Goal: Find specific page/section: Find specific page/section

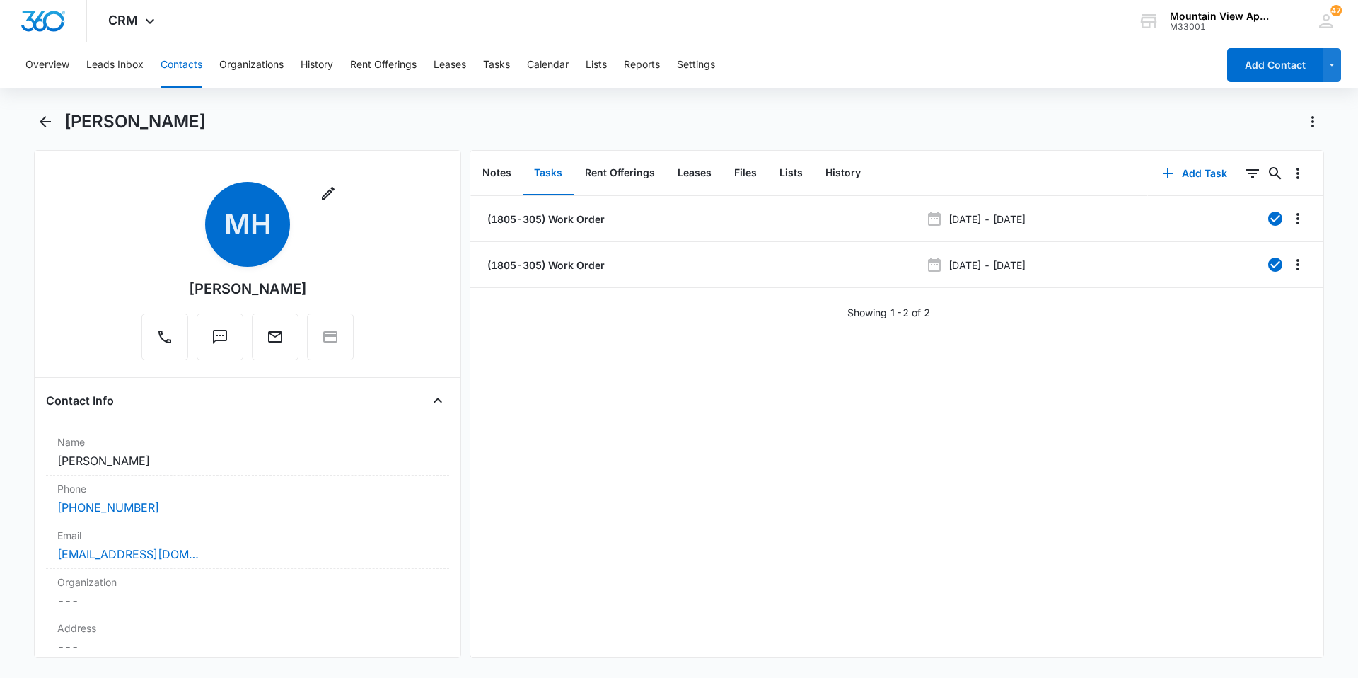
click at [174, 63] on button "Contacts" at bounding box center [182, 64] width 42 height 45
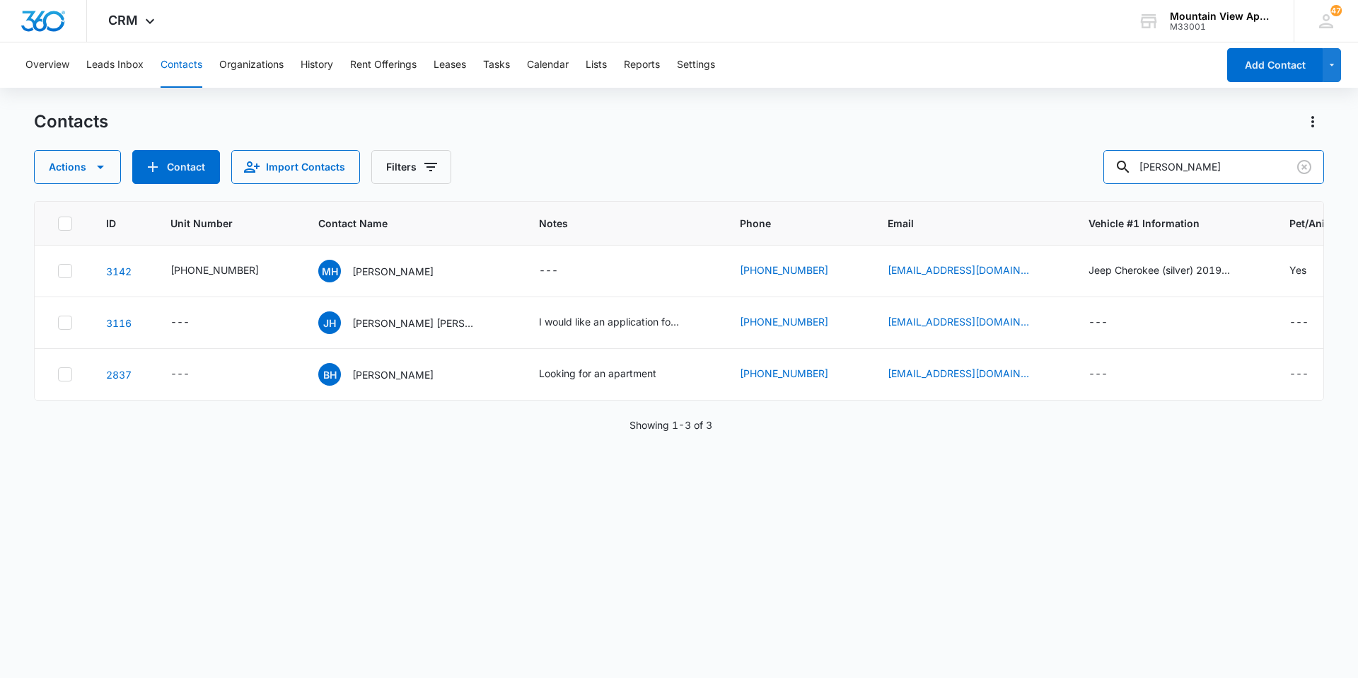
drag, startPoint x: 1208, startPoint y: 163, endPoint x: 1082, endPoint y: 152, distance: 126.4
click at [440, 163] on div "Actions Contact Import Contacts Filters [PERSON_NAME]" at bounding box center [679, 167] width 1290 height 34
type input "[DEMOGRAPHIC_DATA]"
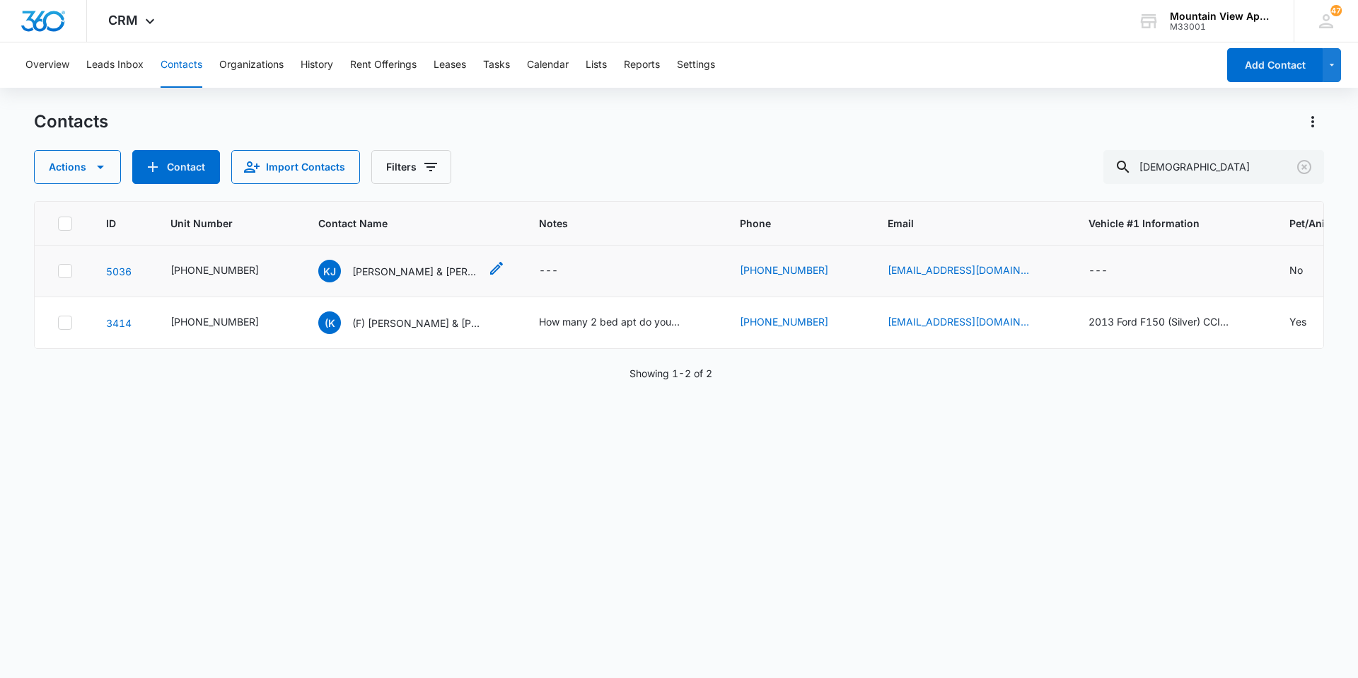
click at [408, 276] on p "[PERSON_NAME] & [PERSON_NAME]" at bounding box center [415, 271] width 127 height 15
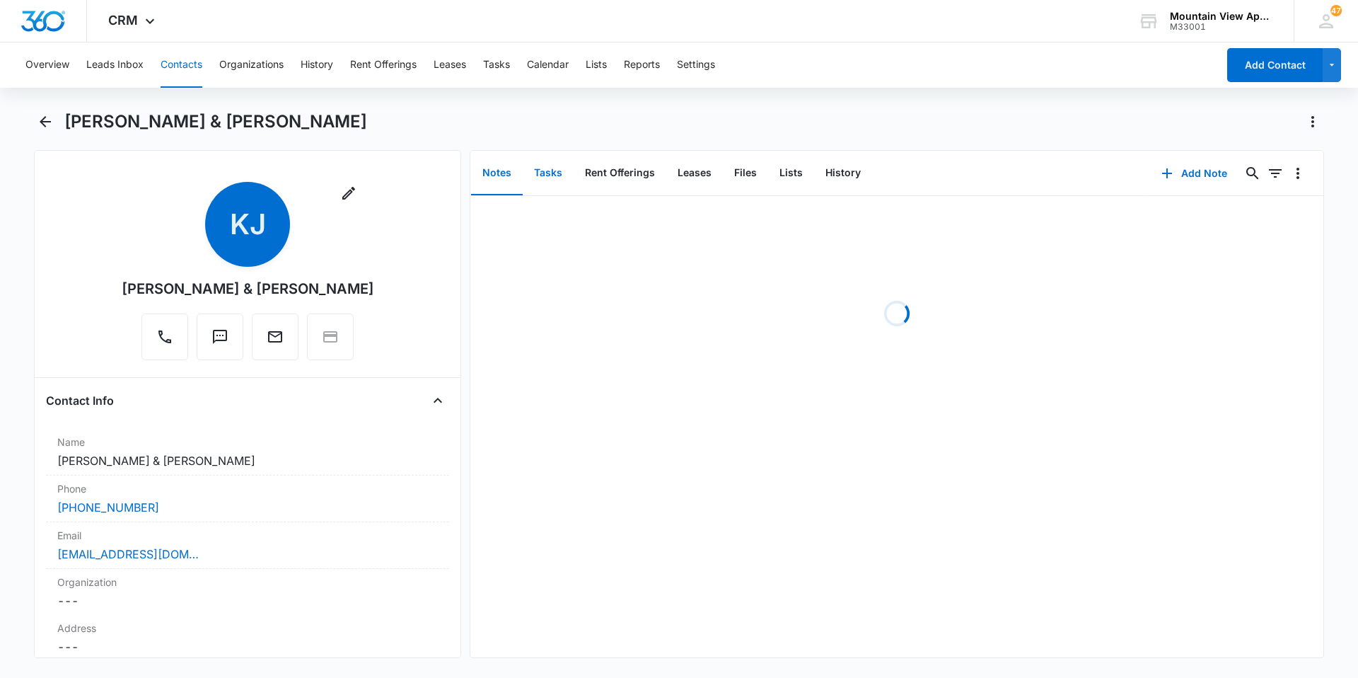
click at [440, 171] on button "Tasks" at bounding box center [548, 173] width 51 height 44
drag, startPoint x: 178, startPoint y: 69, endPoint x: 201, endPoint y: 62, distance: 24.4
click at [178, 69] on button "Contacts" at bounding box center [182, 64] width 42 height 45
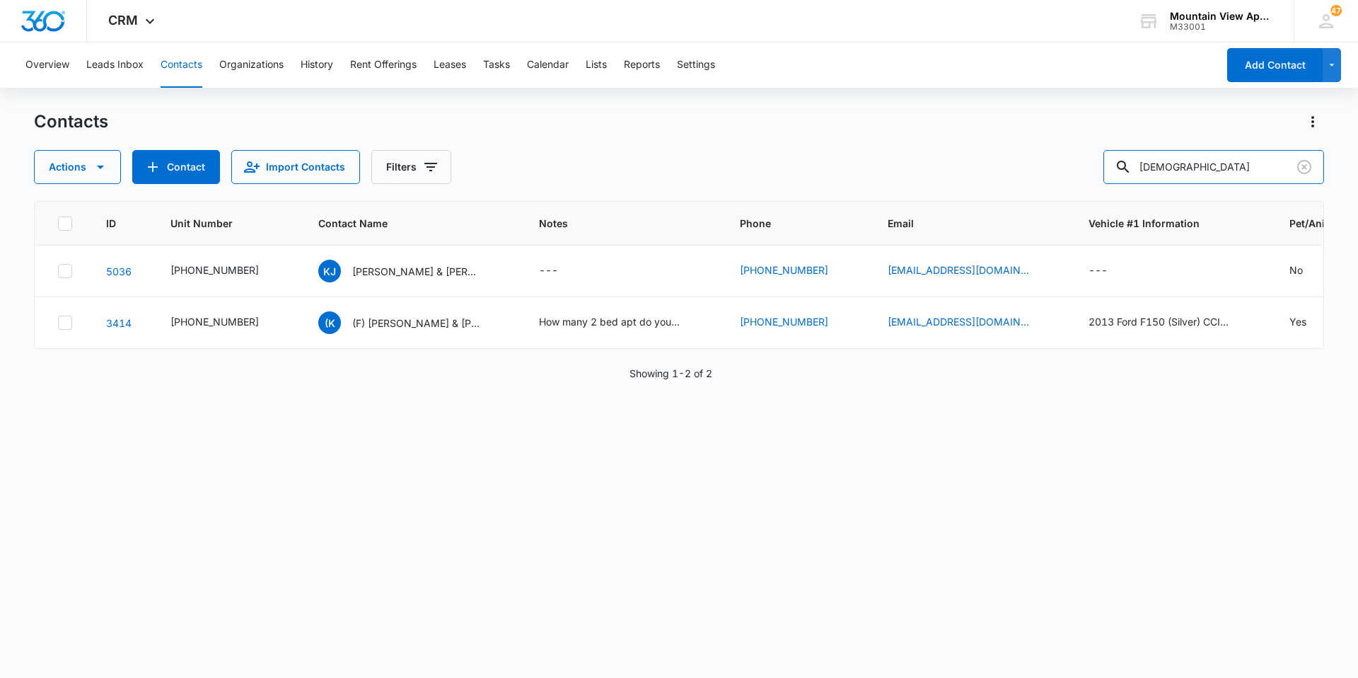
drag, startPoint x: 1202, startPoint y: 170, endPoint x: 1002, endPoint y: 169, distance: 200.2
click at [440, 169] on div "Actions Contact Import Contacts Filters jeska" at bounding box center [679, 167] width 1290 height 34
type input "Gurung"
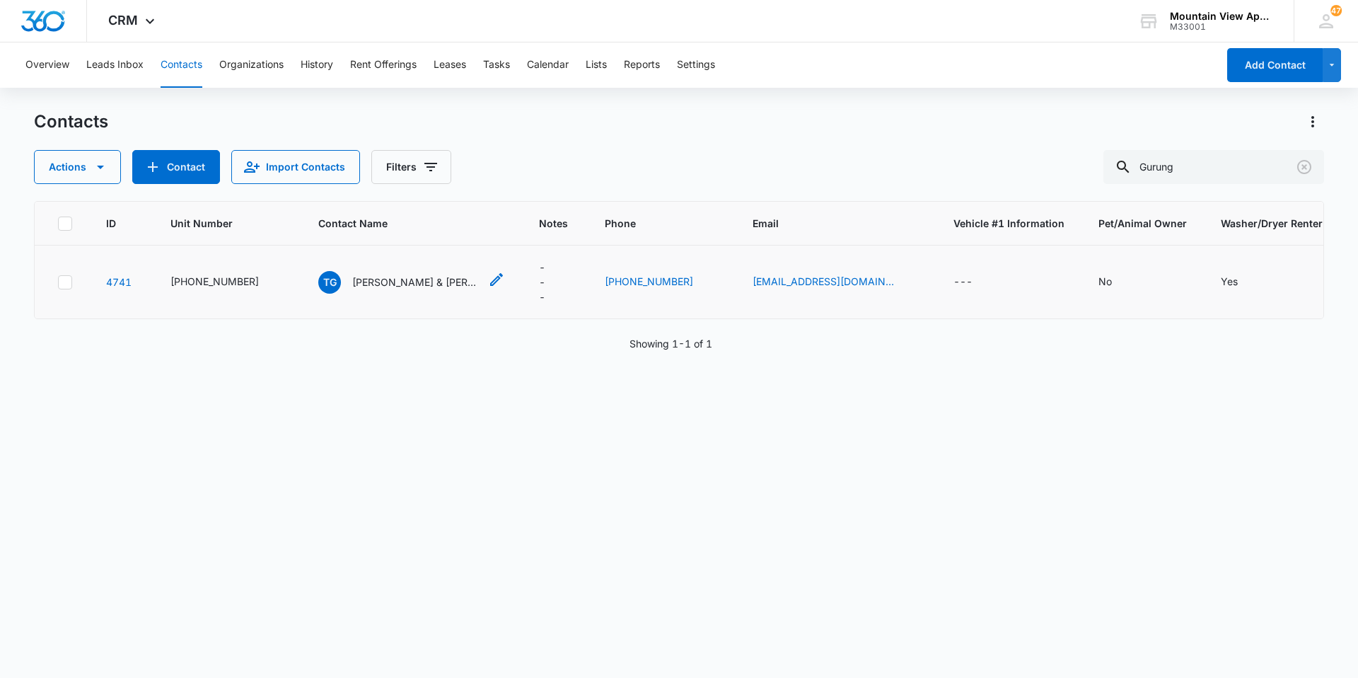
click at [398, 284] on p "[PERSON_NAME] & [PERSON_NAME]" at bounding box center [415, 282] width 127 height 15
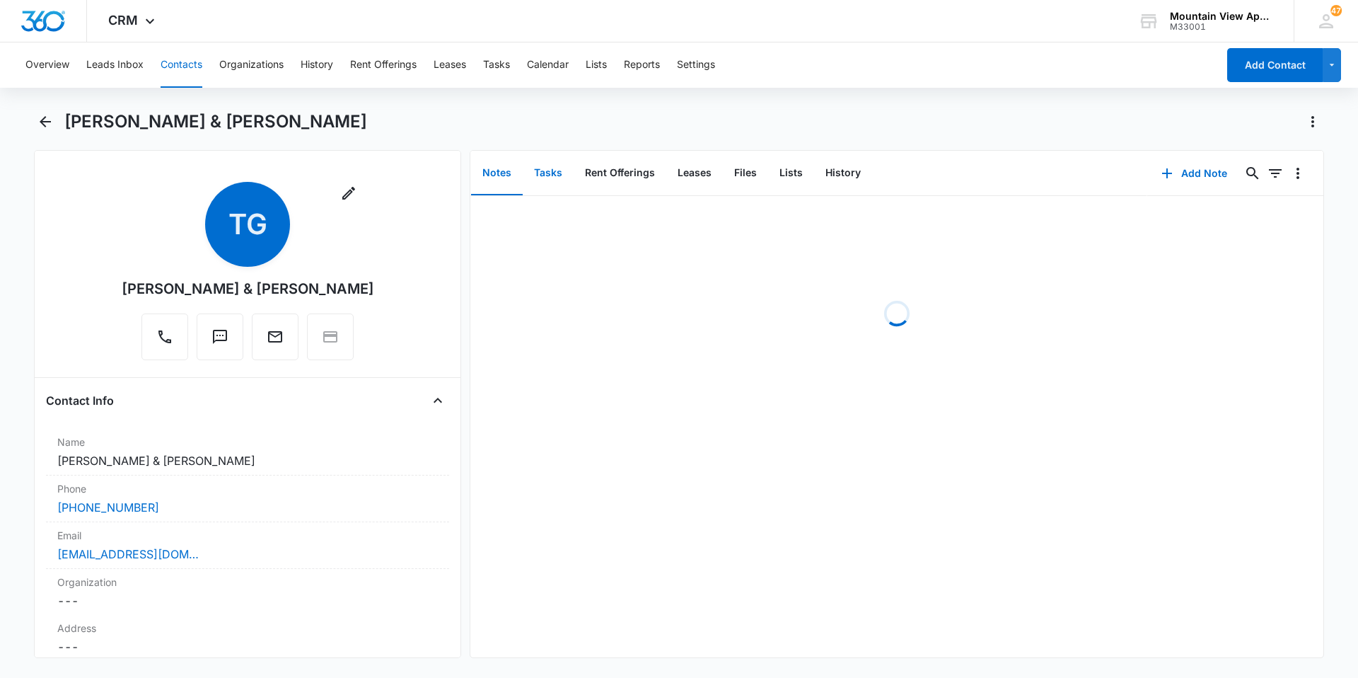
click at [440, 171] on button "Tasks" at bounding box center [548, 173] width 51 height 44
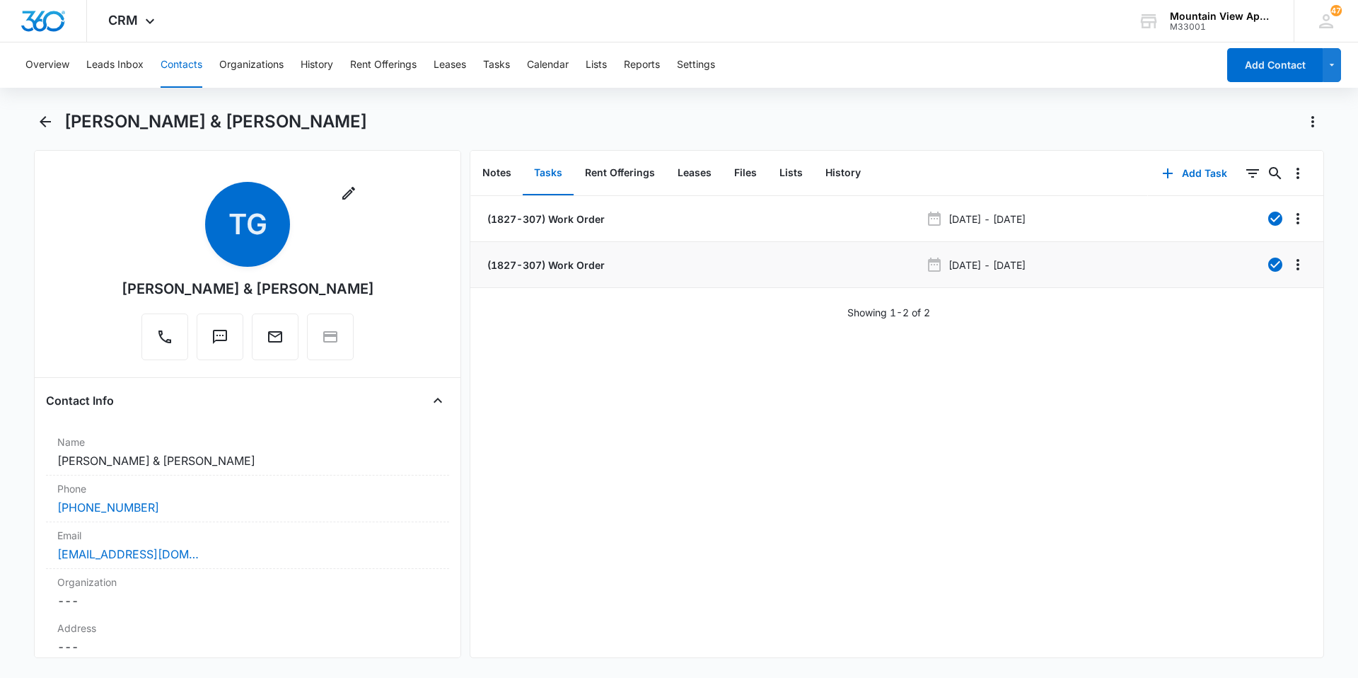
click at [440, 265] on p "(1827-307) Work Order" at bounding box center [545, 265] width 120 height 15
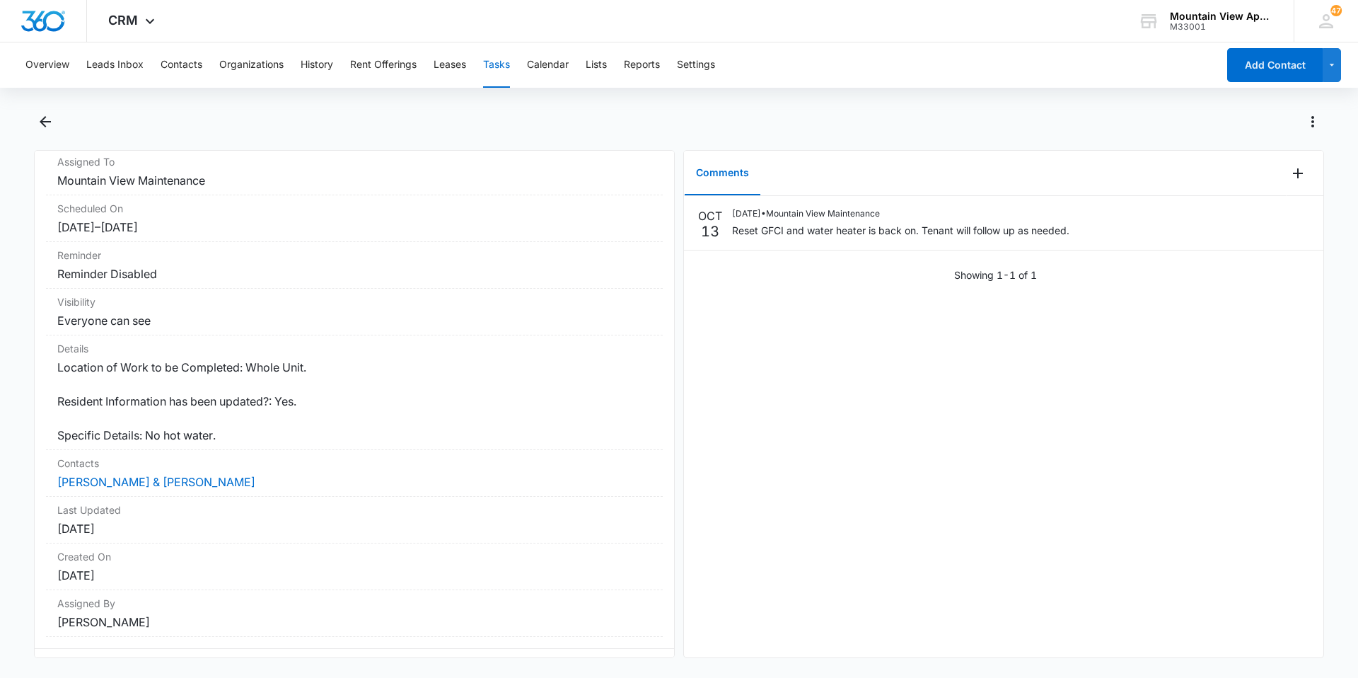
scroll to position [141, 0]
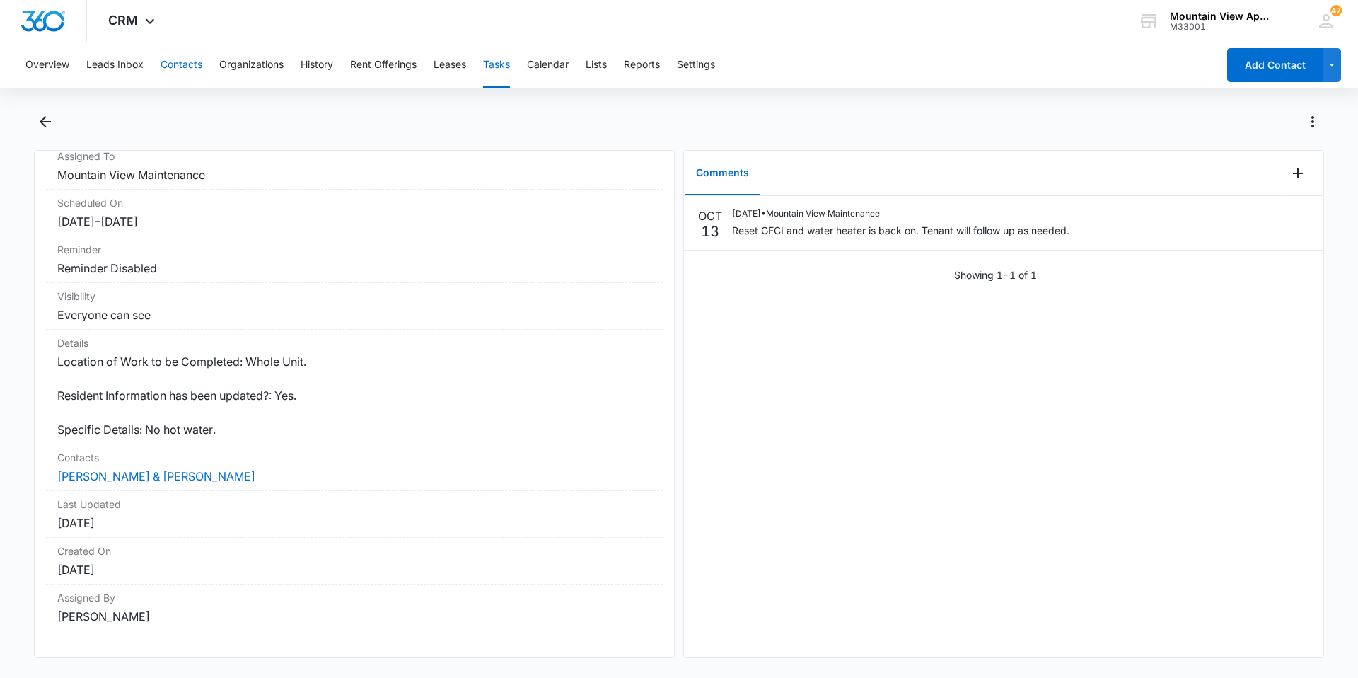
click at [191, 61] on button "Contacts" at bounding box center [182, 64] width 42 height 45
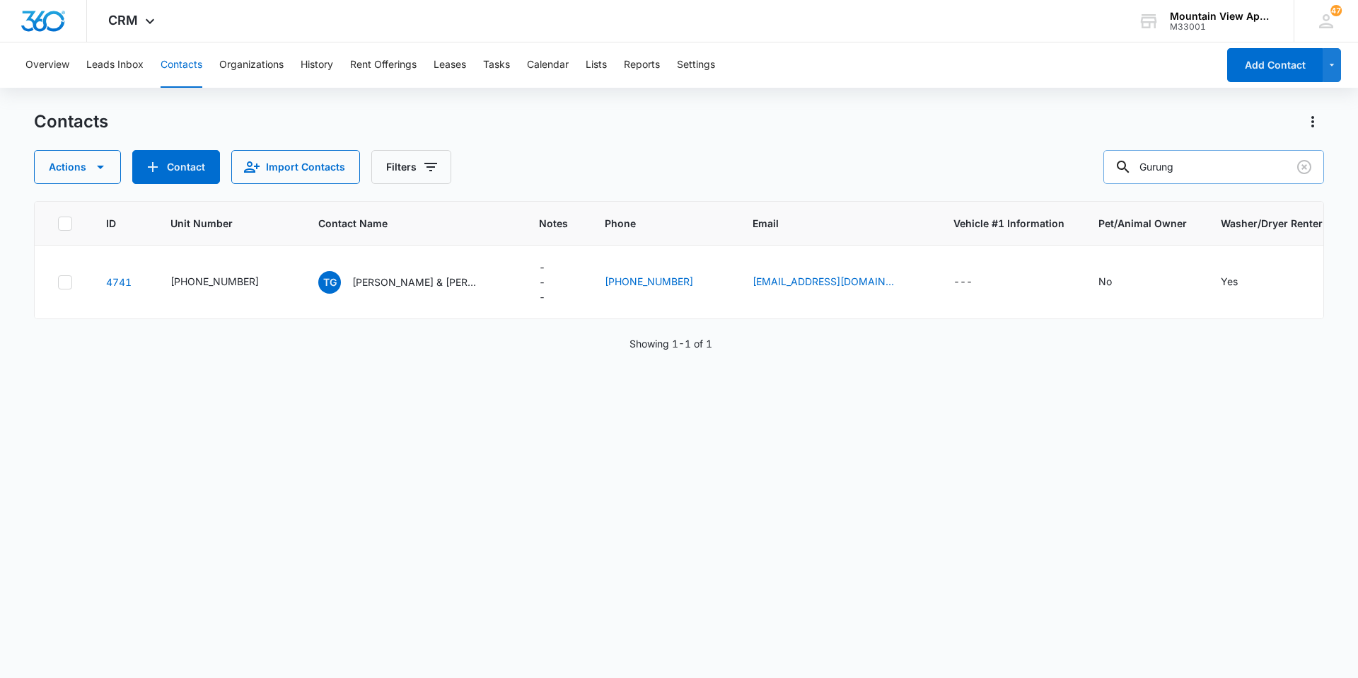
drag, startPoint x: 1182, startPoint y: 167, endPoint x: 1123, endPoint y: 175, distance: 59.2
click at [440, 175] on input "Gurung" at bounding box center [1214, 167] width 221 height 34
type input "G"
type input "M"
type input "[PERSON_NAME]"
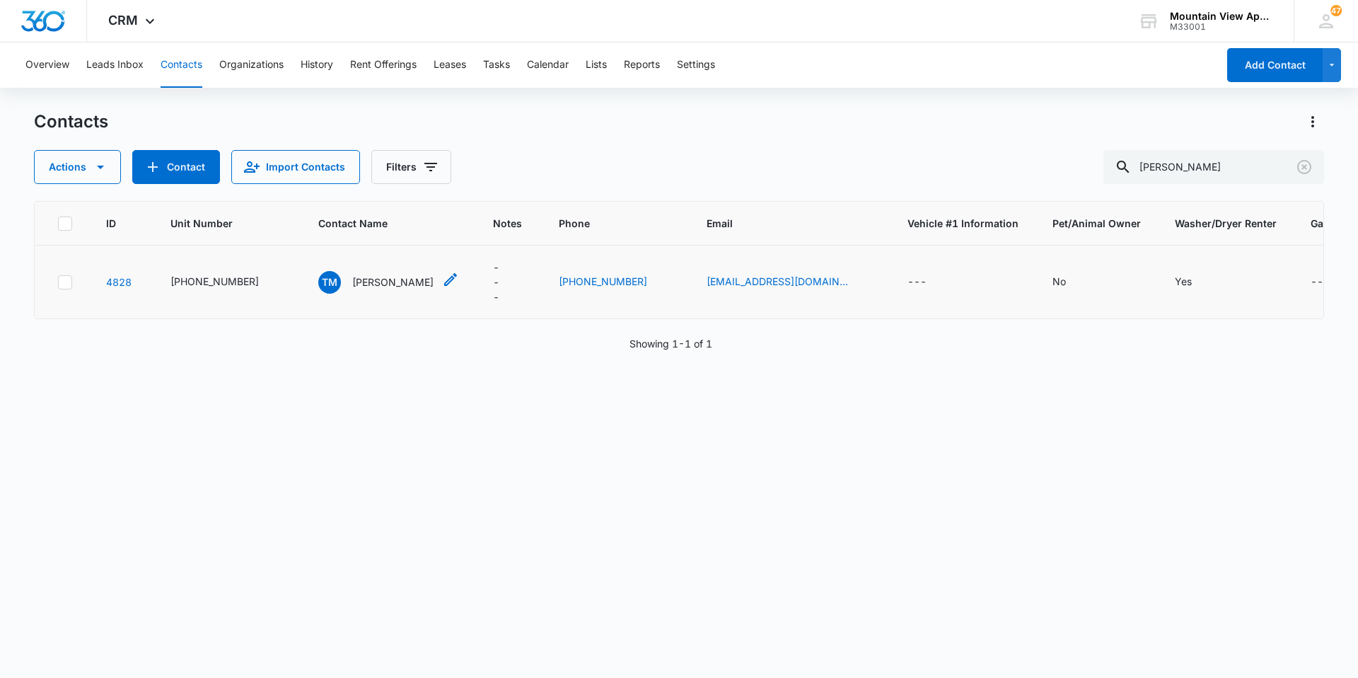
click at [370, 289] on p "[PERSON_NAME]" at bounding box center [392, 282] width 81 height 15
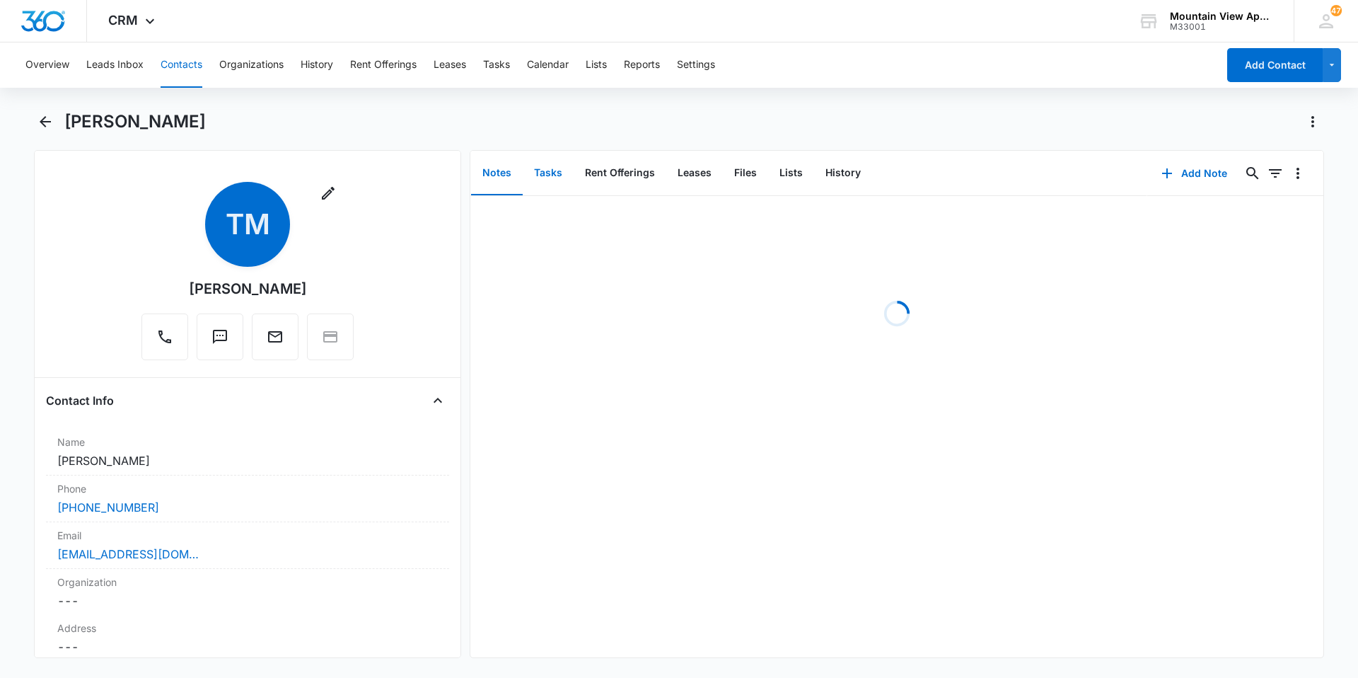
click at [440, 187] on button "Tasks" at bounding box center [548, 173] width 51 height 44
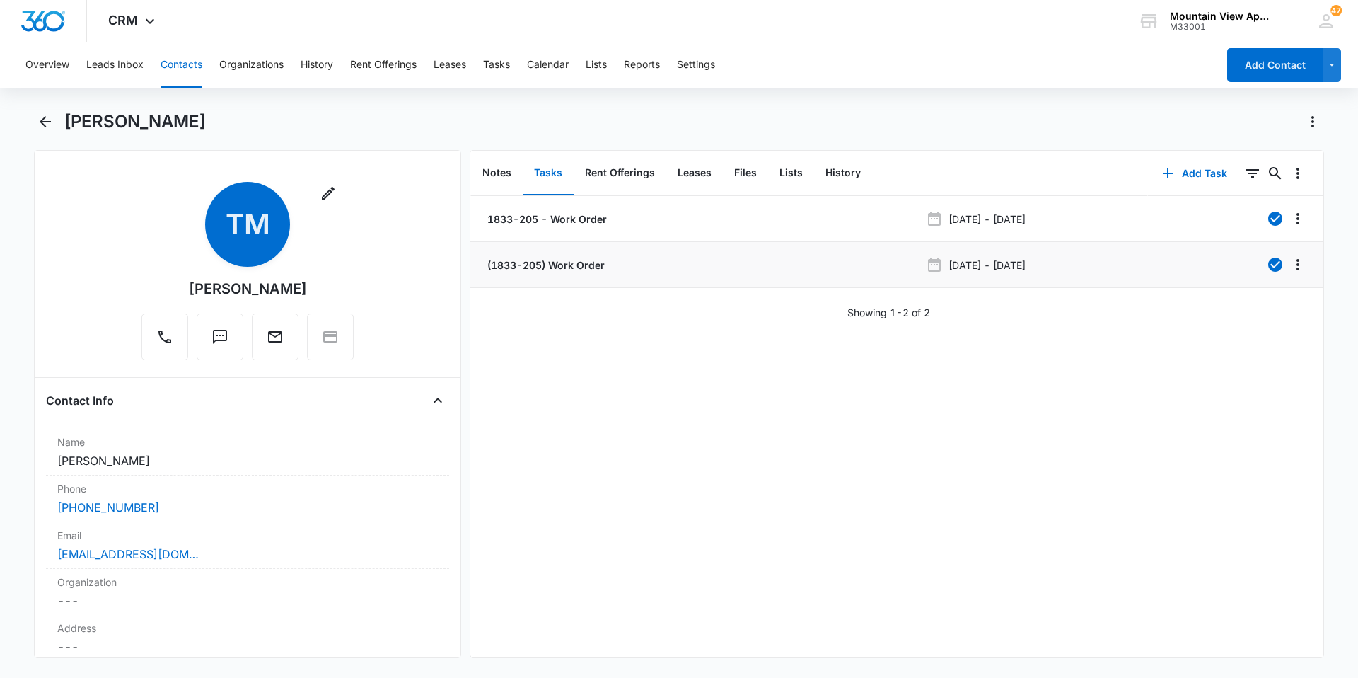
click at [440, 260] on p "(1833-205) Work Order" at bounding box center [545, 265] width 120 height 15
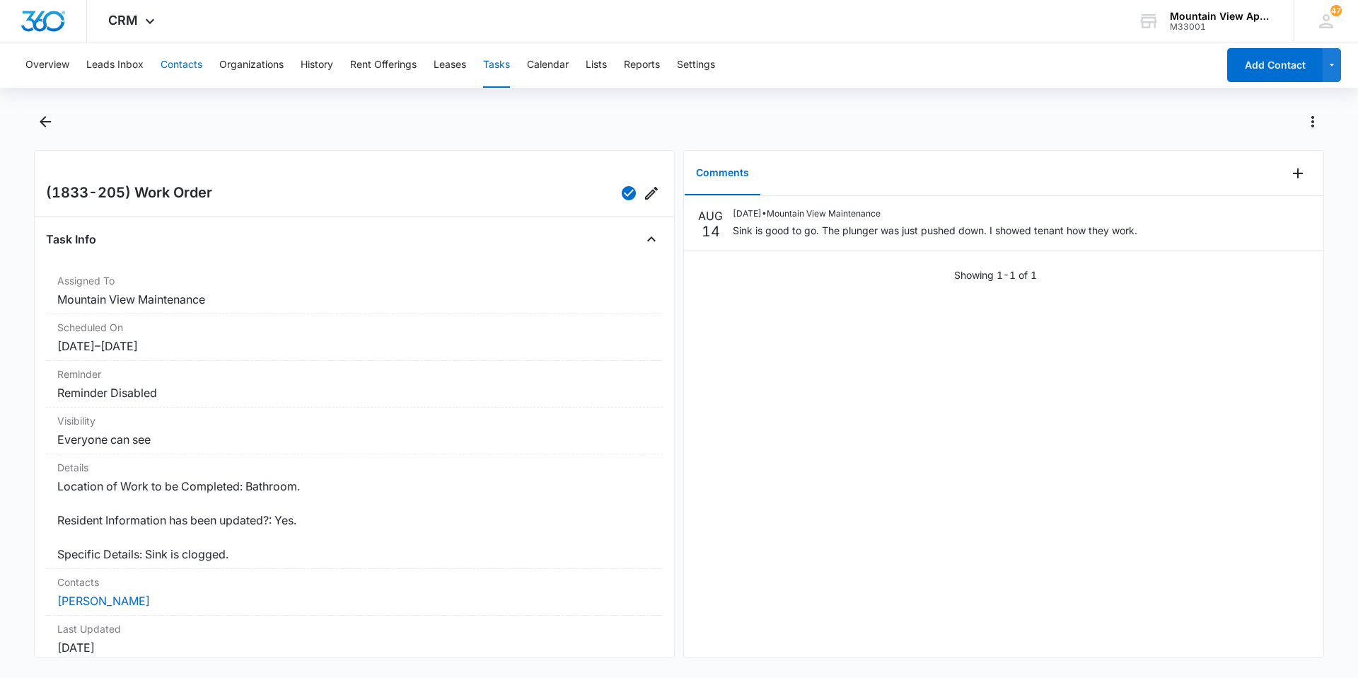
click at [190, 70] on button "Contacts" at bounding box center [182, 64] width 42 height 45
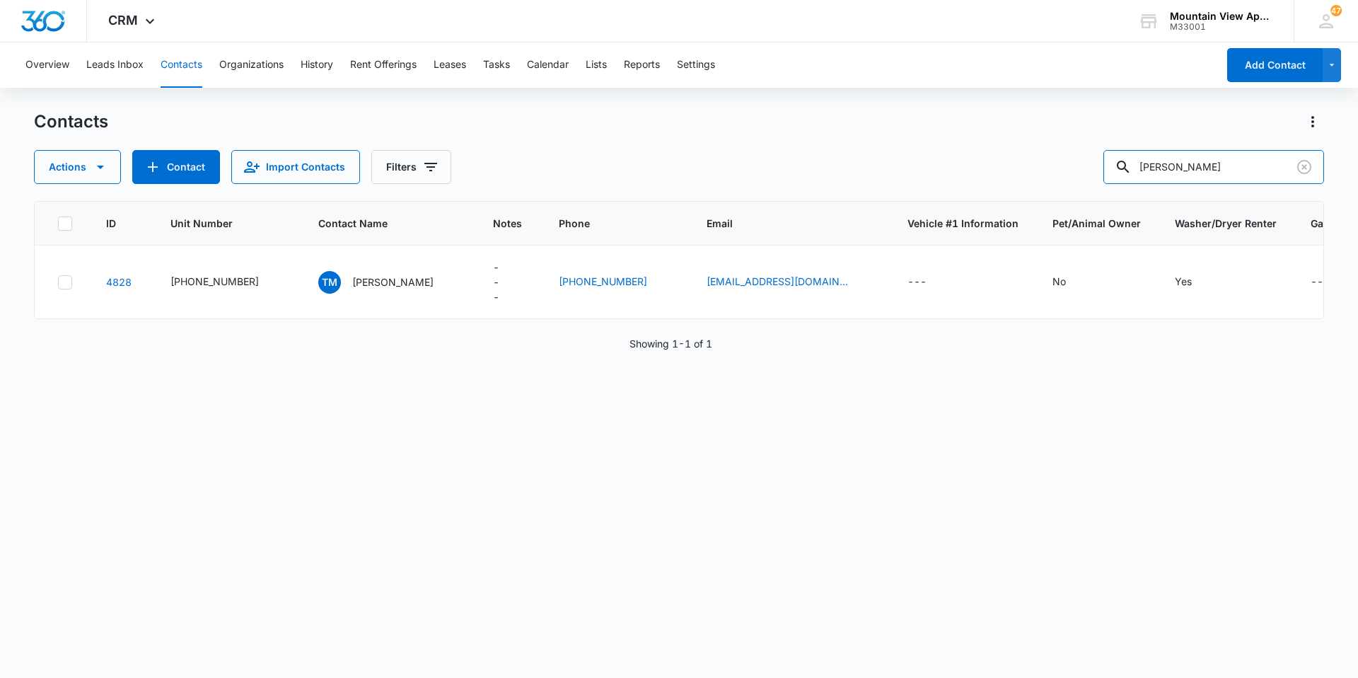
drag, startPoint x: 1215, startPoint y: 174, endPoint x: 1033, endPoint y: 166, distance: 182.7
click at [440, 167] on div "Actions Contact Import Contacts Filters [PERSON_NAME]" at bounding box center [679, 167] width 1290 height 34
paste input "[PERSON_NAME][EMAIL_ADDRESS][PERSON_NAME][DOMAIN_NAME]"
type input "[PERSON_NAME][EMAIL_ADDRESS][PERSON_NAME][DOMAIN_NAME]"
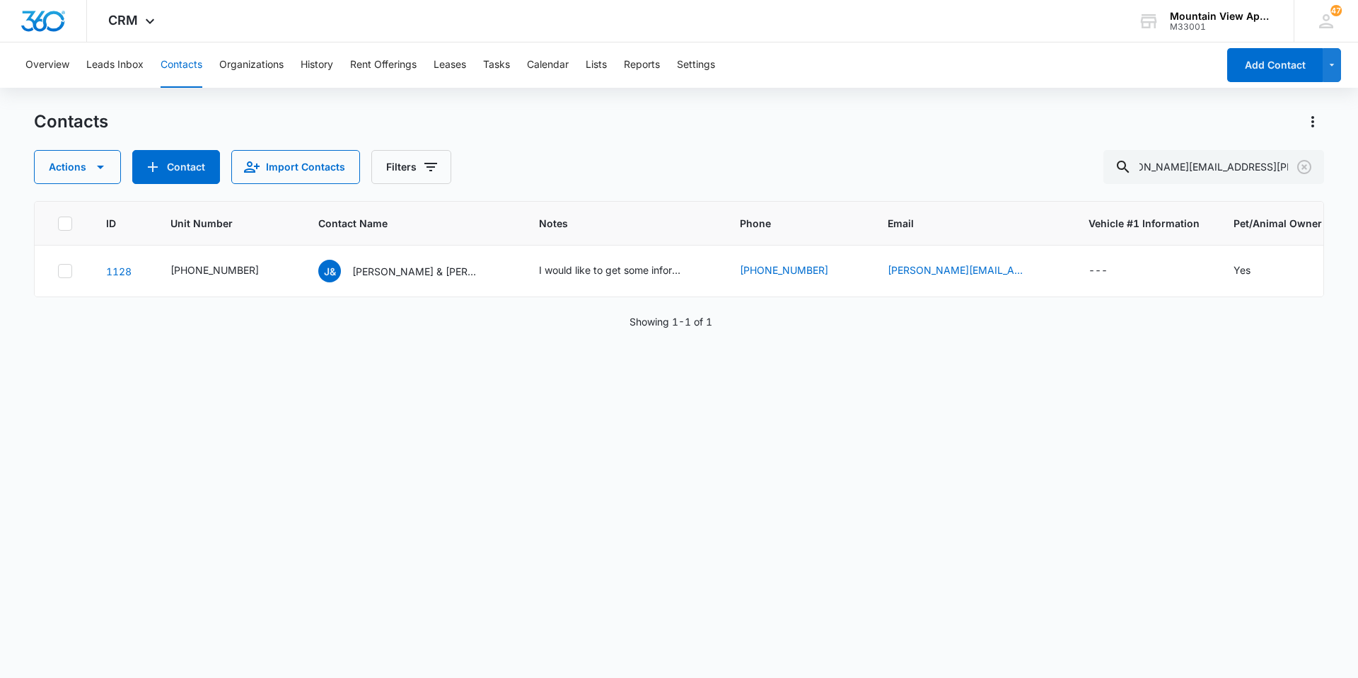
scroll to position [0, 0]
click at [440, 165] on input "[PERSON_NAME][EMAIL_ADDRESS][PERSON_NAME][DOMAIN_NAME]" at bounding box center [1214, 167] width 221 height 34
type input "[PERSON_NAME]"
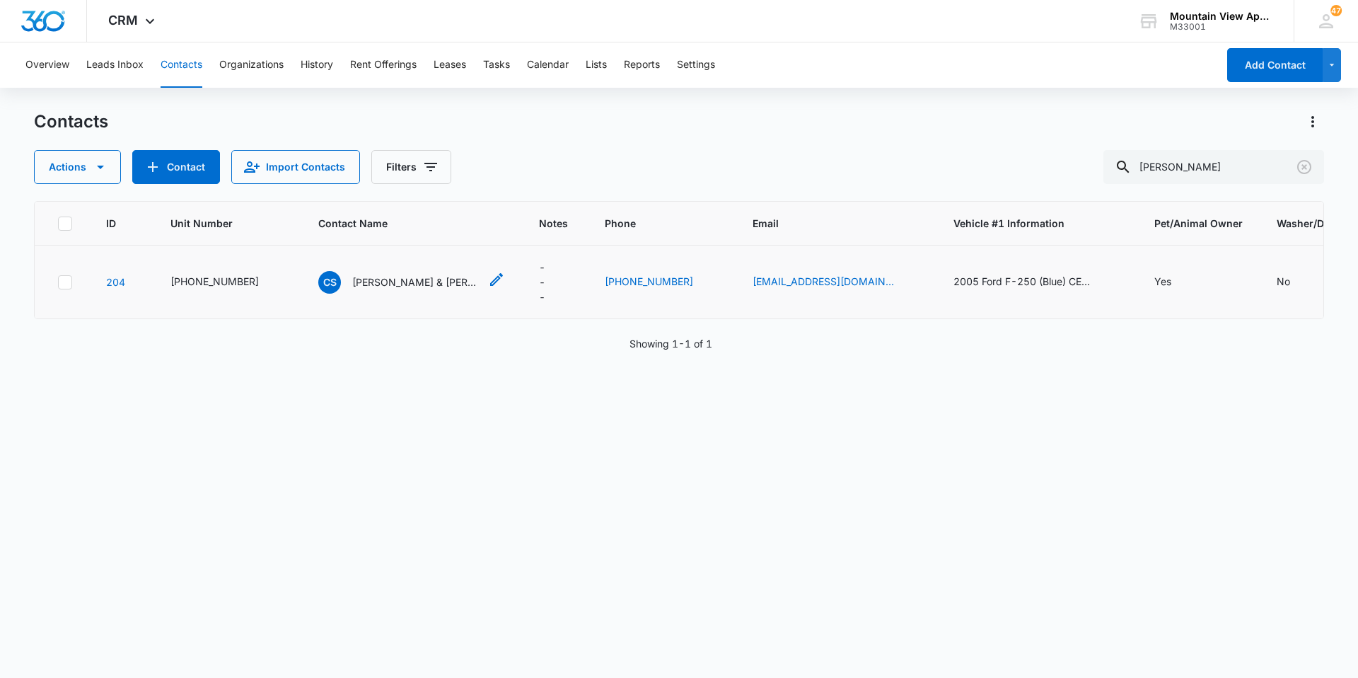
click at [440, 279] on p "[PERSON_NAME] & [PERSON_NAME]" at bounding box center [415, 282] width 127 height 15
